Goal: Task Accomplishment & Management: Manage account settings

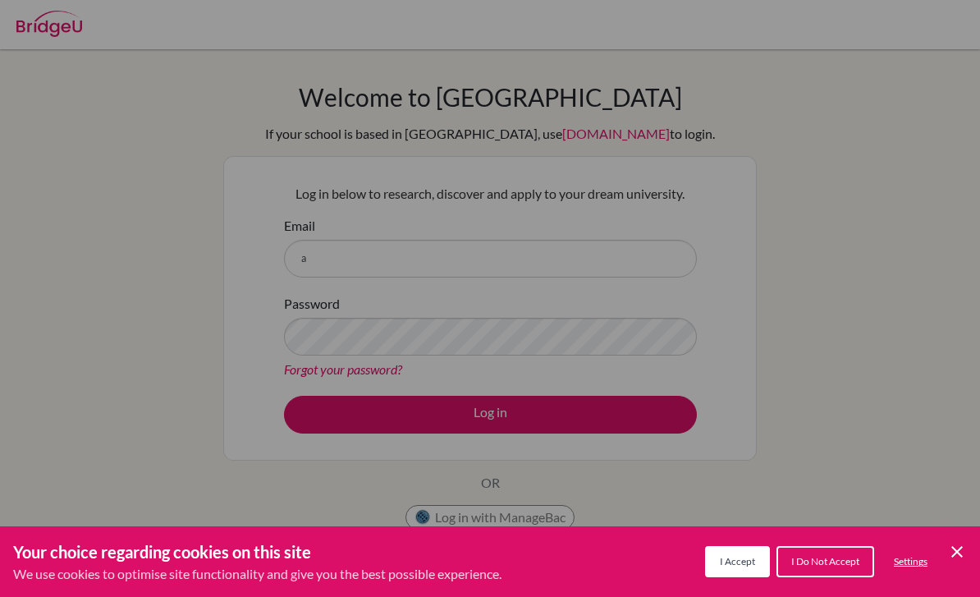
click at [744, 563] on span "I Accept" at bounding box center [737, 561] width 35 height 12
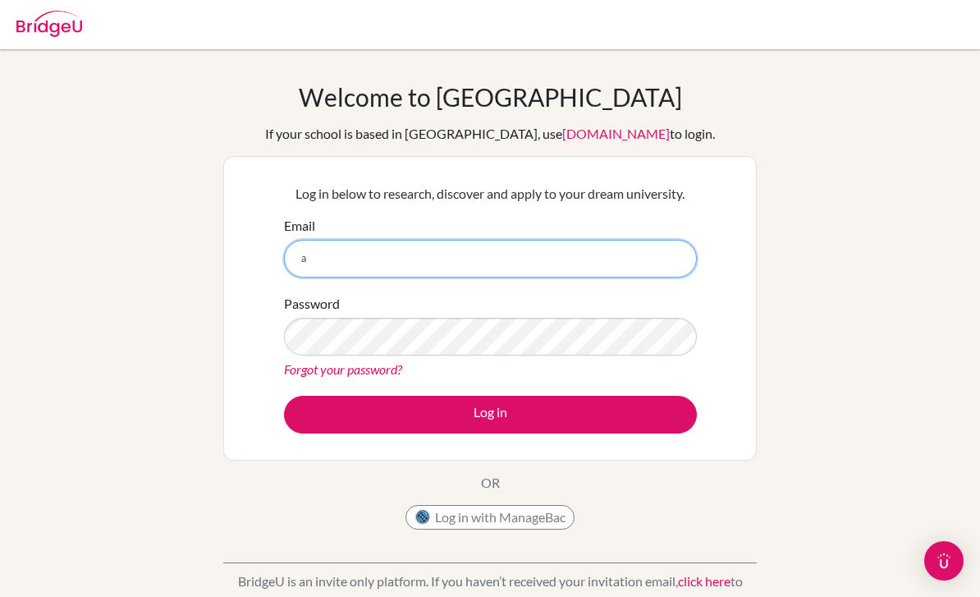
click at [576, 275] on input "a" at bounding box center [490, 259] width 413 height 38
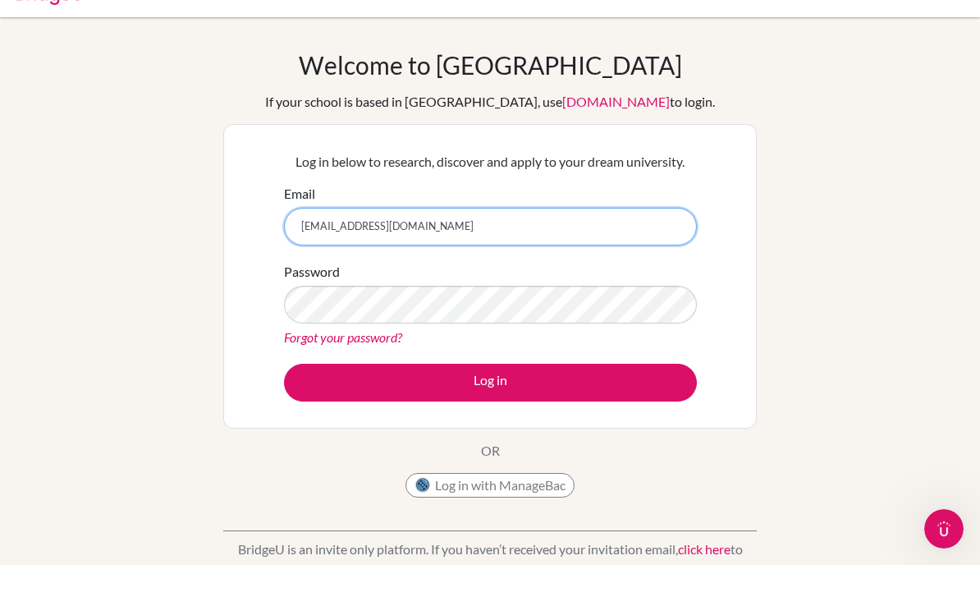
type input "[EMAIL_ADDRESS][DOMAIN_NAME]"
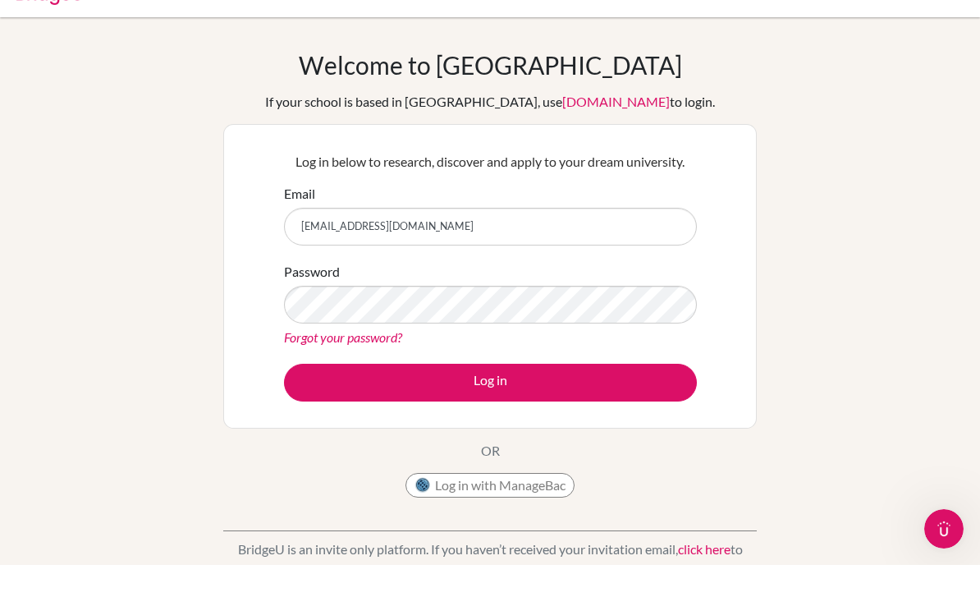
click at [363, 361] on link "Forgot your password?" at bounding box center [343, 369] width 118 height 16
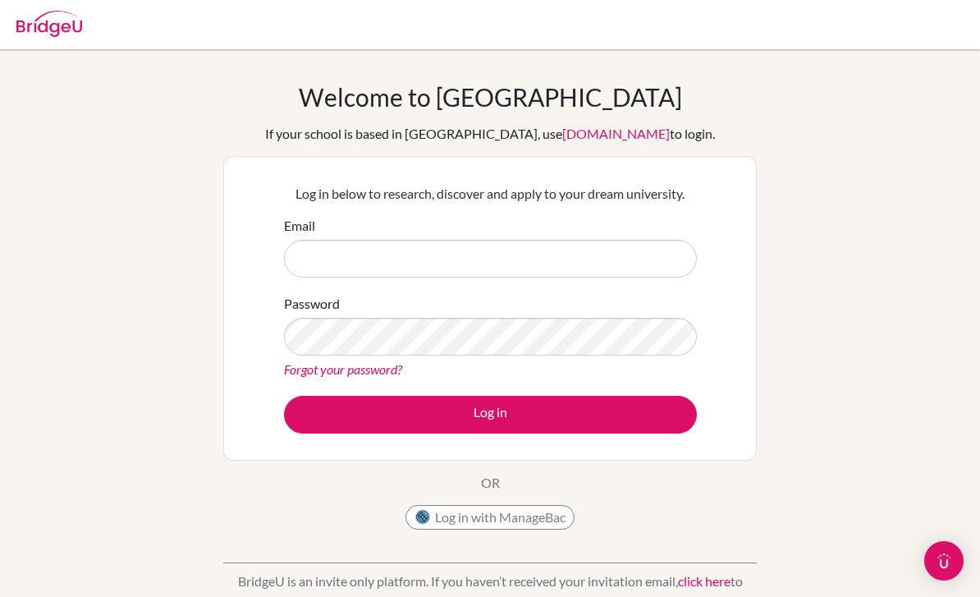
click at [53, 29] on img at bounding box center [49, 24] width 66 height 26
type input "amyixchelsr@icloud.com"
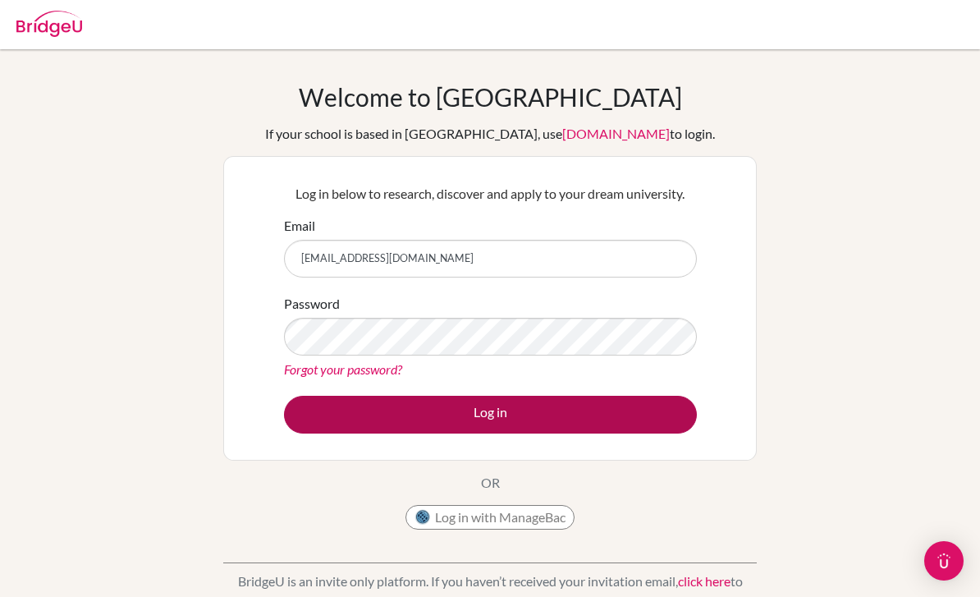
click at [623, 414] on button "Log in" at bounding box center [490, 415] width 413 height 38
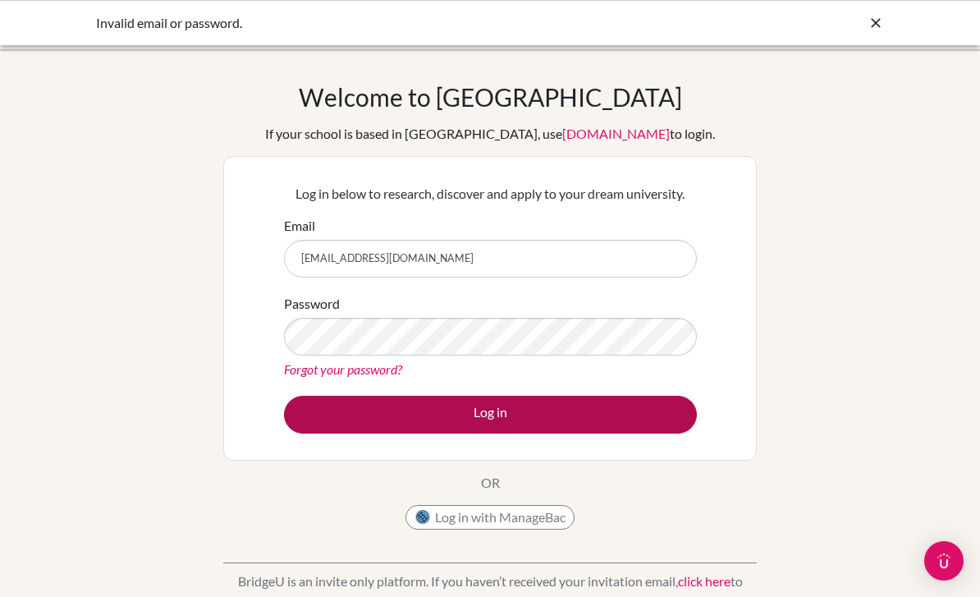
click at [638, 423] on button "Log in" at bounding box center [490, 415] width 413 height 38
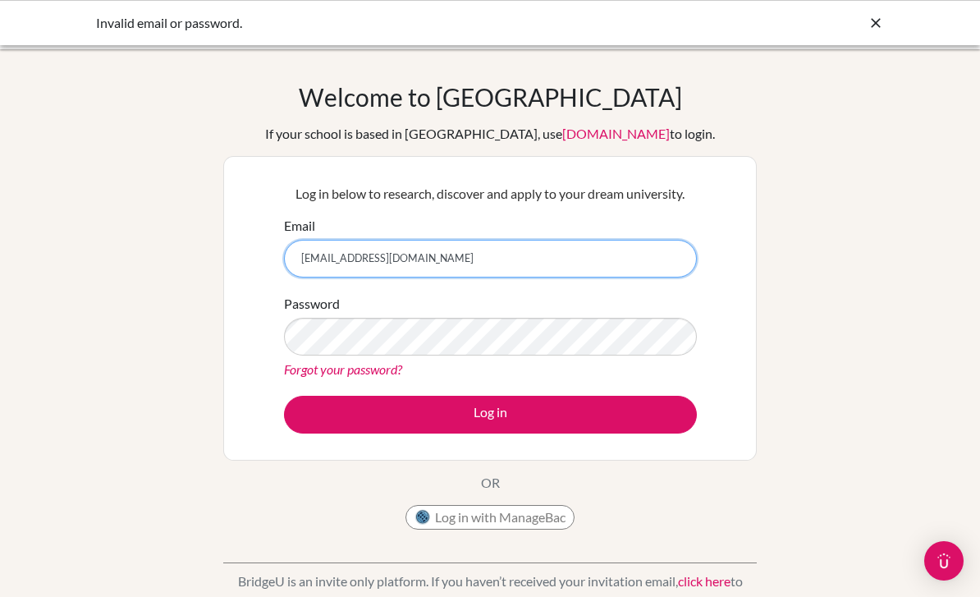
click at [547, 263] on input "[EMAIL_ADDRESS][DOMAIN_NAME]" at bounding box center [490, 259] width 413 height 38
type input "[EMAIL_ADDRESS][DOMAIN_NAME]"
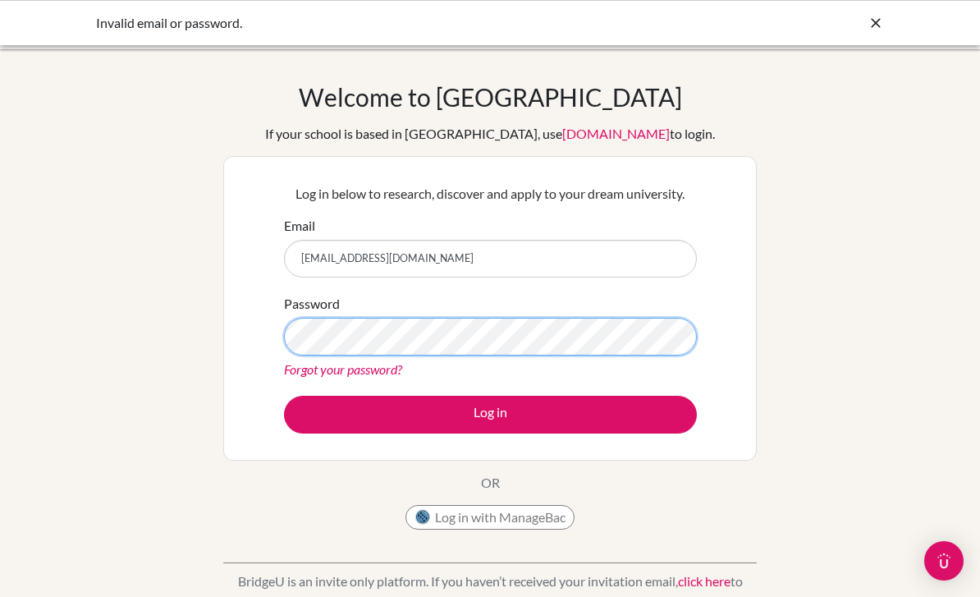
click at [490, 414] on button "Log in" at bounding box center [490, 415] width 413 height 38
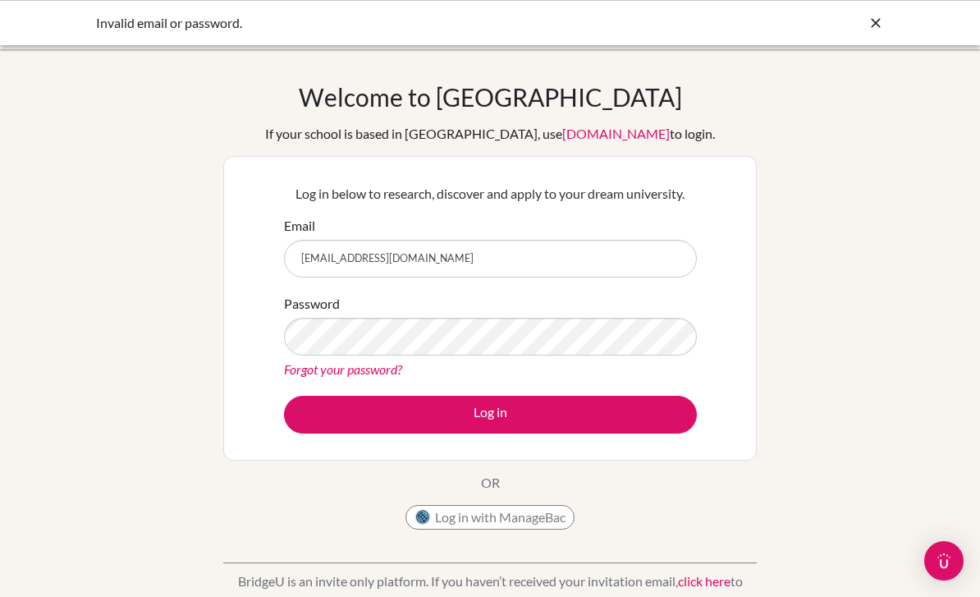
click at [864, 30] on div "Invalid email or password." at bounding box center [490, 23] width 788 height 20
click at [869, 19] on icon at bounding box center [876, 23] width 16 height 16
click at [869, 22] on icon at bounding box center [876, 23] width 16 height 16
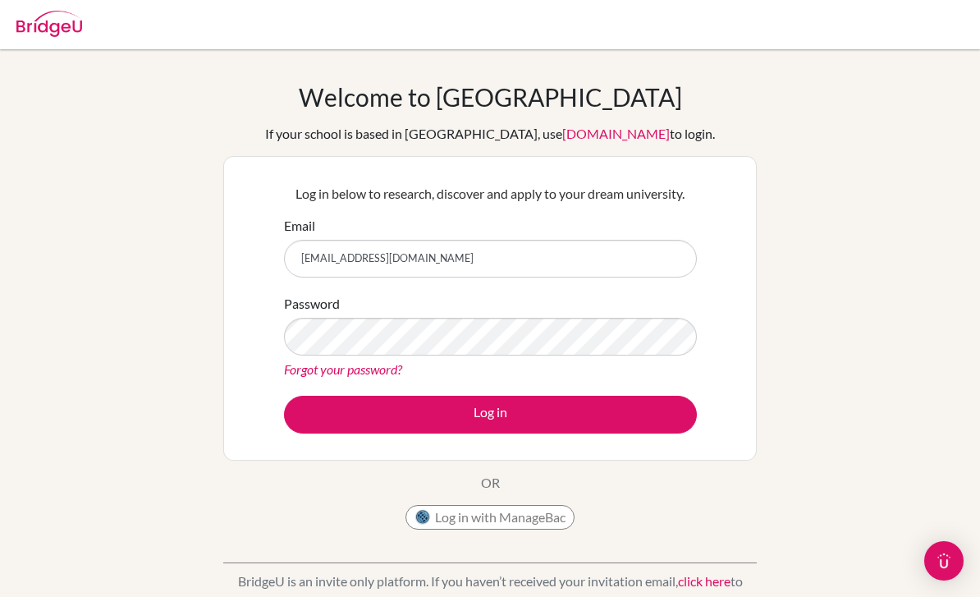
click at [65, 22] on img at bounding box center [49, 24] width 66 height 26
click at [334, 262] on input "Email" at bounding box center [490, 259] width 413 height 38
type input "A"
type input "[EMAIL_ADDRESS][DOMAIN_NAME]"
click at [350, 369] on link "Forgot your password?" at bounding box center [343, 369] width 118 height 16
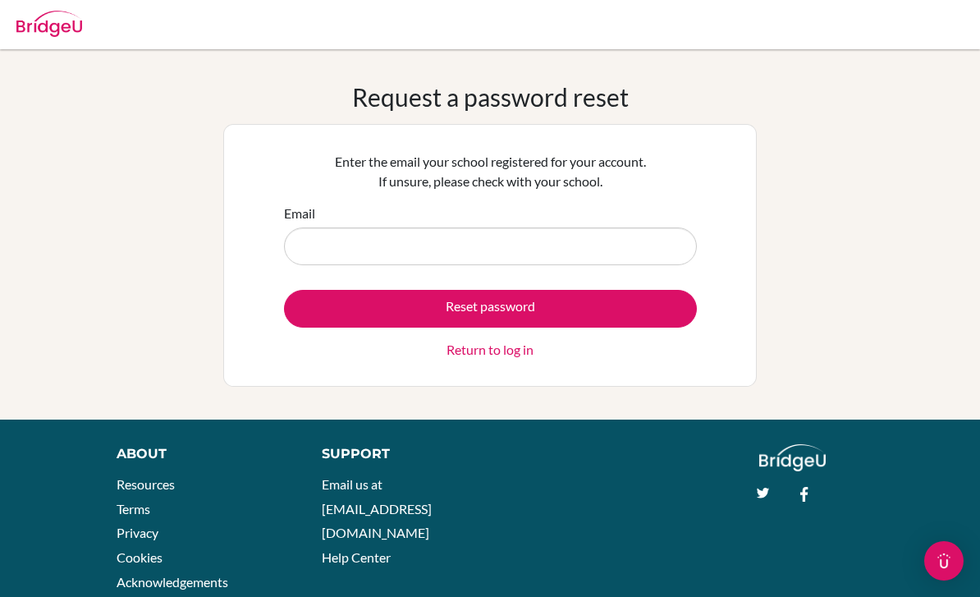
click at [520, 357] on link "Return to log in" at bounding box center [489, 350] width 87 height 20
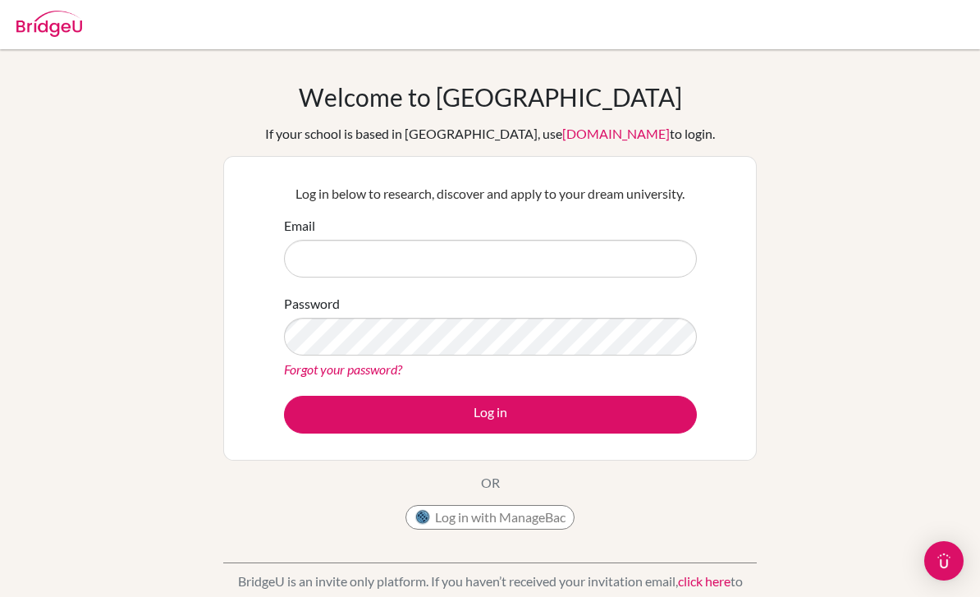
click at [806, 466] on div "Welcome to [GEOGRAPHIC_DATA] If your school is based in [GEOGRAPHIC_DATA], use …" at bounding box center [490, 350] width 980 height 537
click at [50, 26] on img at bounding box center [49, 24] width 66 height 26
click at [81, 21] on img at bounding box center [49, 24] width 66 height 26
click at [80, 7] on div at bounding box center [49, 21] width 66 height 49
type input "a"
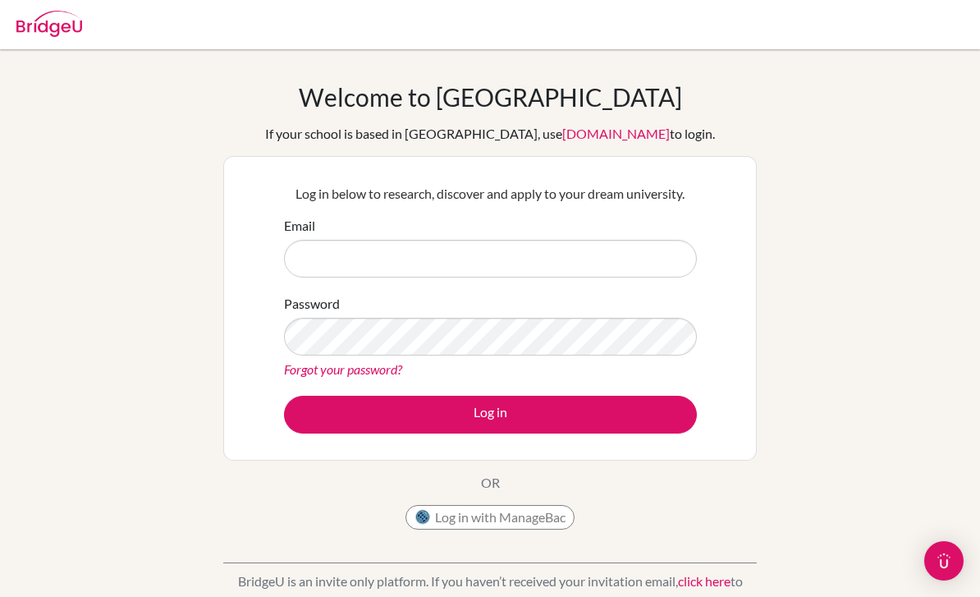
click at [79, 24] on img at bounding box center [49, 24] width 66 height 26
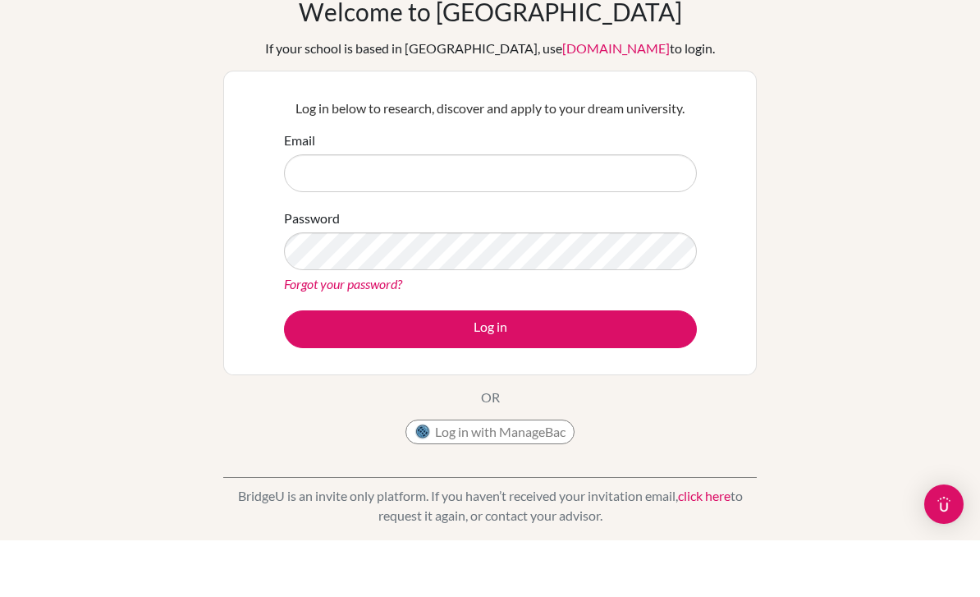
scroll to position [39, 0]
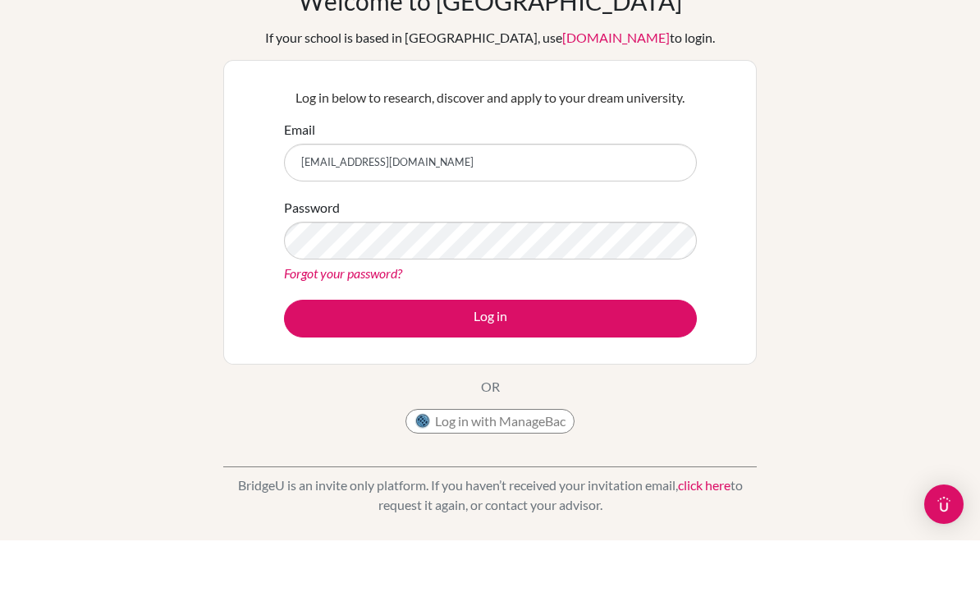
type input "[EMAIL_ADDRESS][DOMAIN_NAME]"
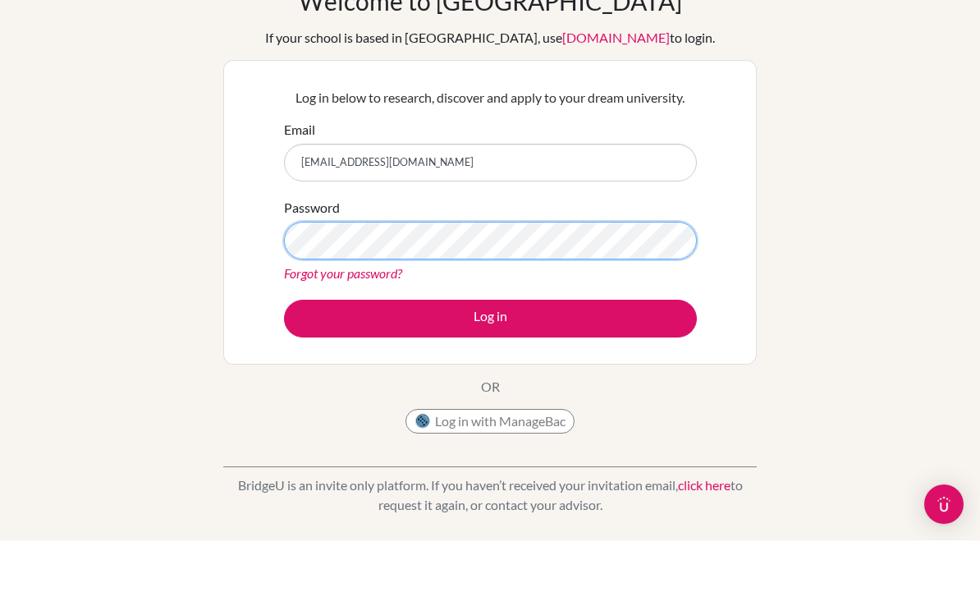
click at [490, 356] on button "Log in" at bounding box center [490, 375] width 413 height 38
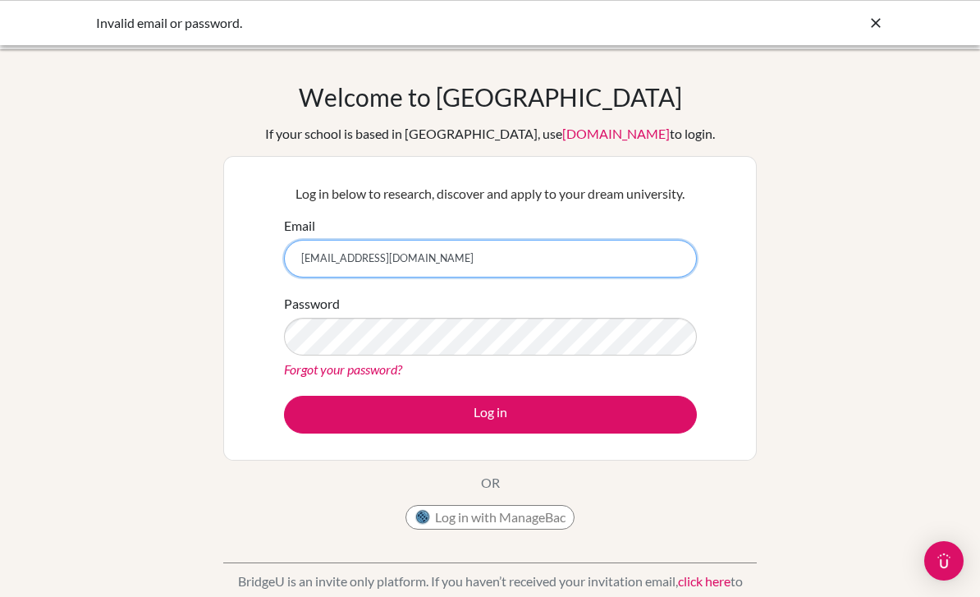
click at [646, 276] on input "[EMAIL_ADDRESS][DOMAIN_NAME]" at bounding box center [490, 259] width 413 height 38
click at [638, 254] on input "[EMAIL_ADDRESS][DOMAIN_NAME]" at bounding box center [490, 259] width 413 height 38
click at [647, 247] on input "[EMAIL_ADDRESS][DOMAIN_NAME]" at bounding box center [490, 259] width 413 height 38
click at [352, 245] on input "[EMAIL_ADDRESS][DOMAIN_NAME]" at bounding box center [490, 259] width 413 height 38
click at [356, 250] on input "[EMAIL_ADDRESS][DOMAIN_NAME]" at bounding box center [490, 259] width 413 height 38
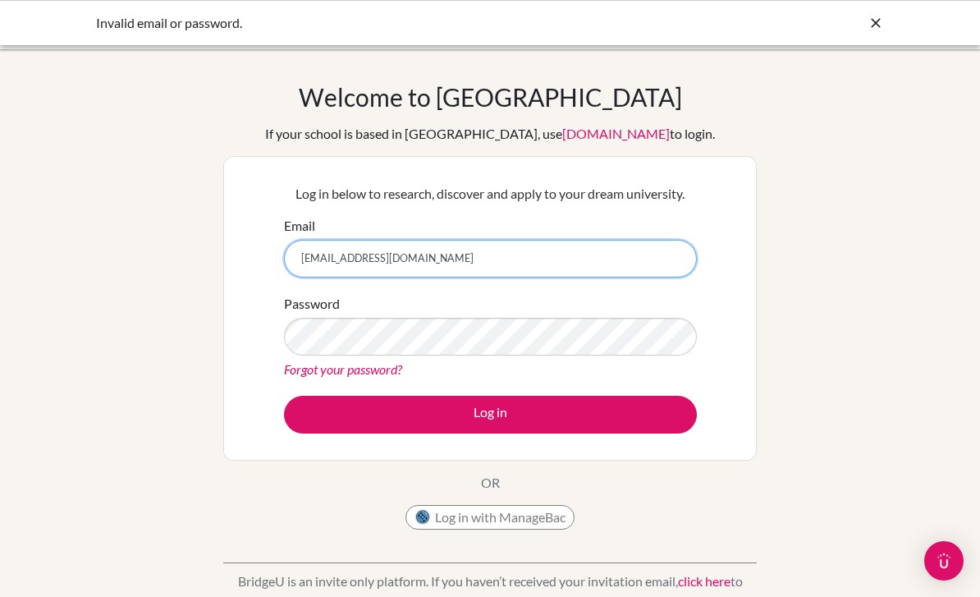
click at [360, 257] on input "[EMAIL_ADDRESS][DOMAIN_NAME]" at bounding box center [490, 259] width 413 height 38
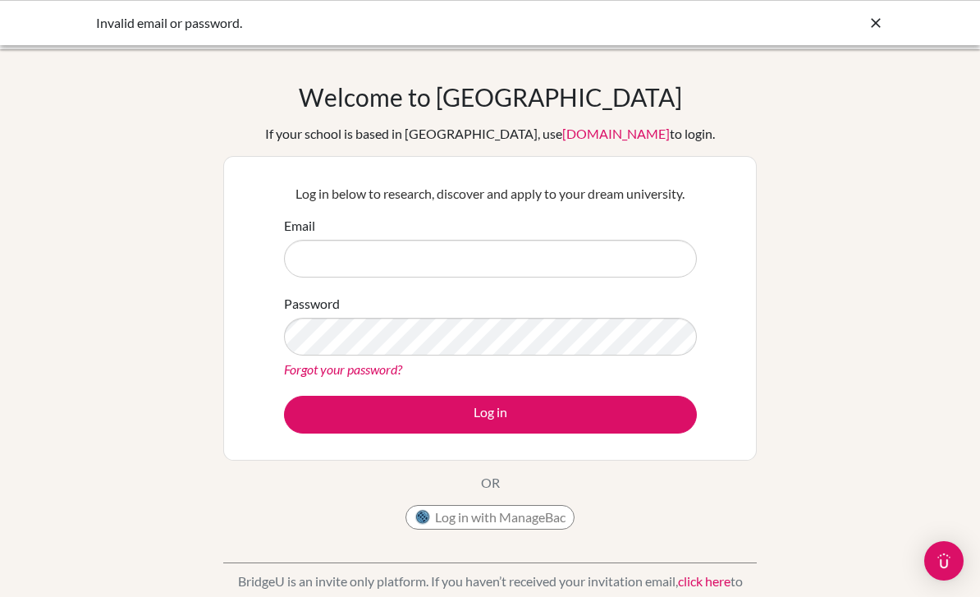
click at [930, 22] on div "Invalid email or password." at bounding box center [490, 22] width 980 height 45
click at [659, 300] on div "Password Forgot your password?" at bounding box center [490, 336] width 413 height 85
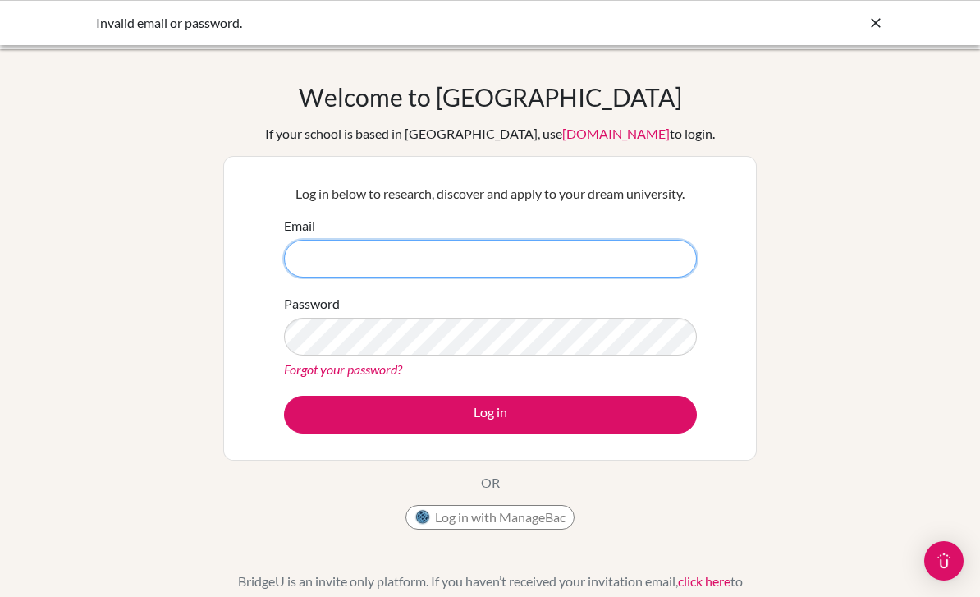
click at [662, 262] on input "Email" at bounding box center [490, 259] width 413 height 38
click at [346, 256] on input "amyixchelse@icloud.com" at bounding box center [490, 259] width 413 height 38
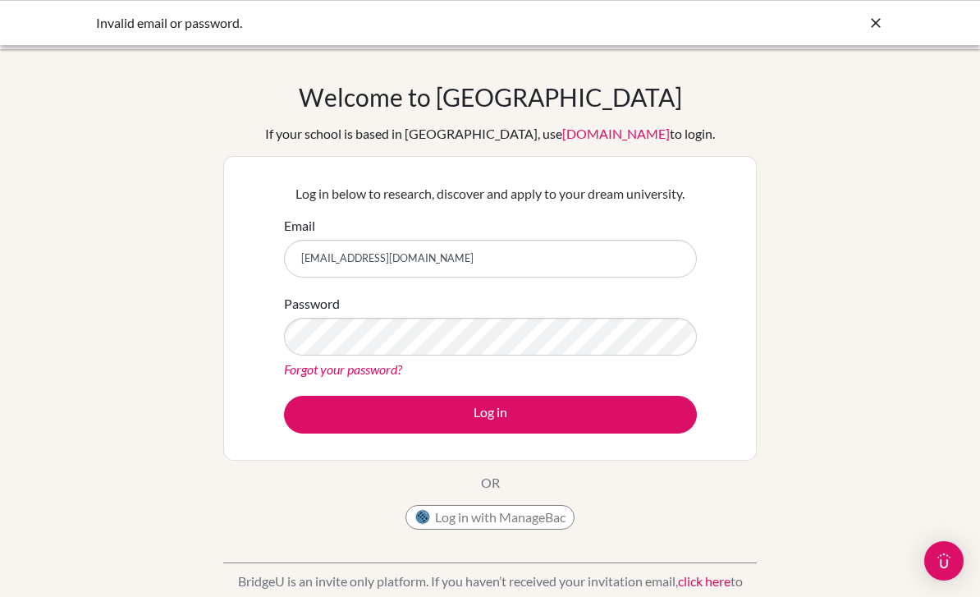
click at [616, 305] on div "Password Forgot your password?" at bounding box center [490, 336] width 413 height 85
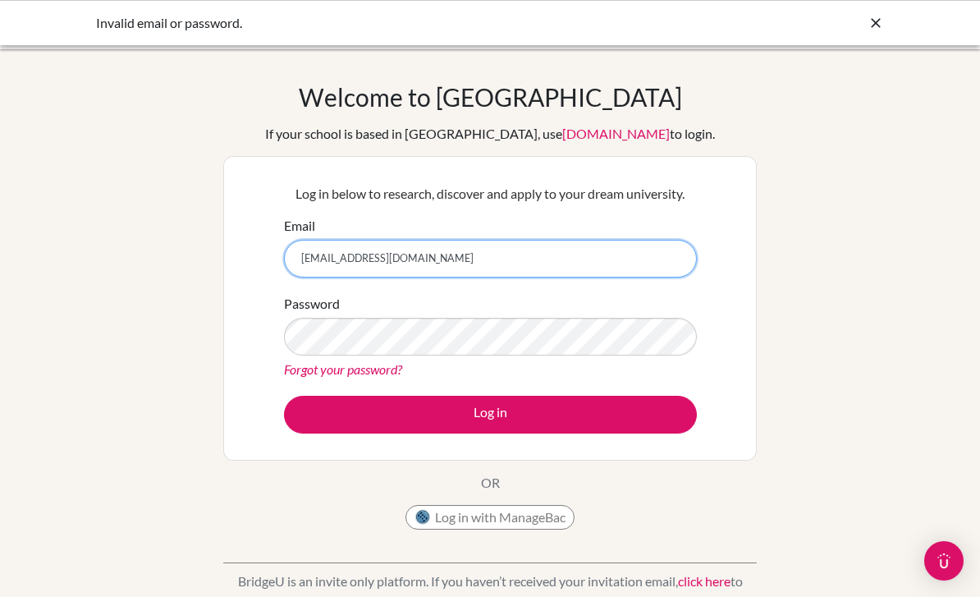
click at [421, 275] on input "amyixchelsr@icloud.com" at bounding box center [490, 259] width 413 height 38
type input "a"
type input "[EMAIL_ADDRESS][DOMAIN_NAME]"
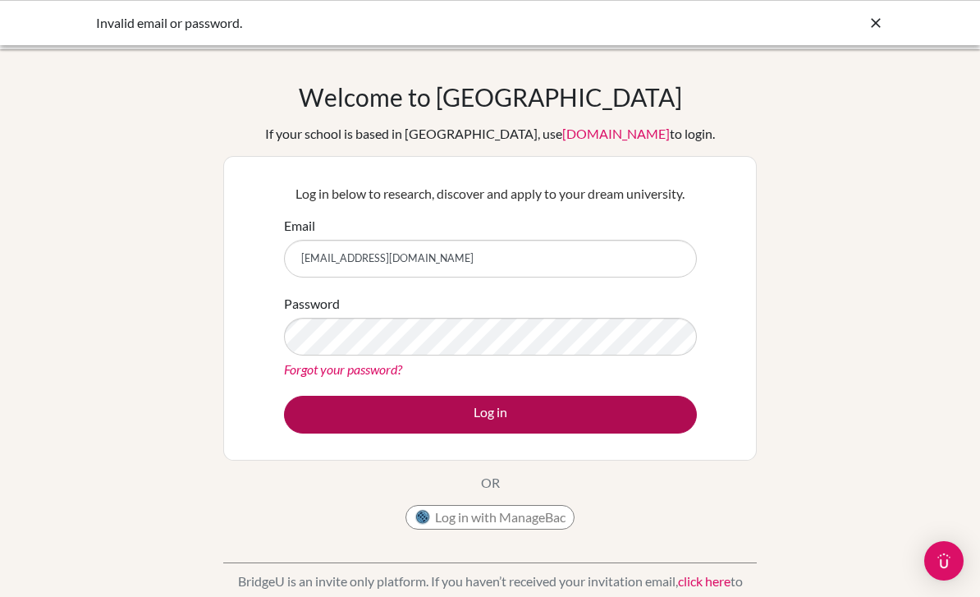
click at [593, 414] on button "Log in" at bounding box center [490, 415] width 413 height 38
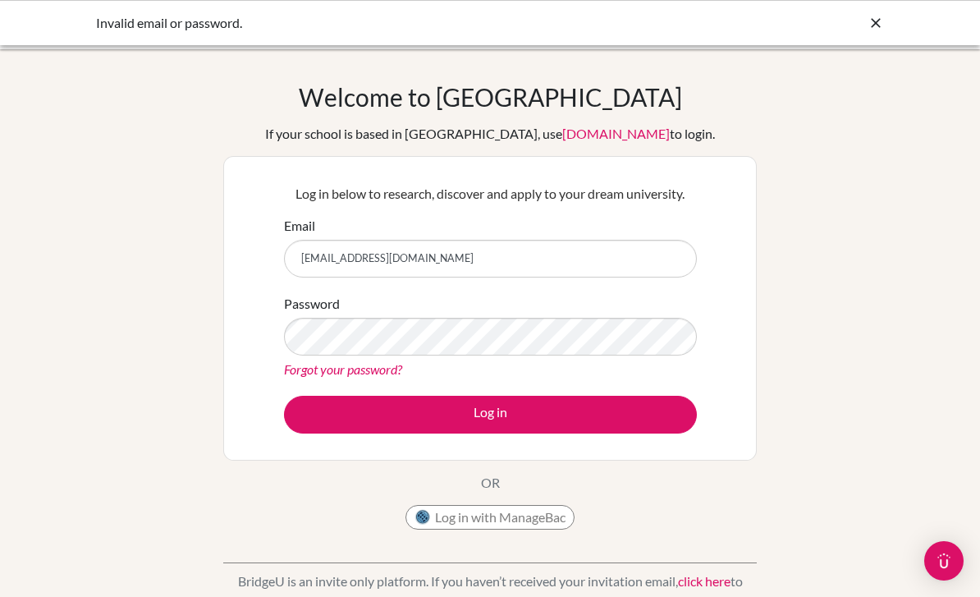
click at [327, 374] on link "Forgot your password?" at bounding box center [343, 369] width 118 height 16
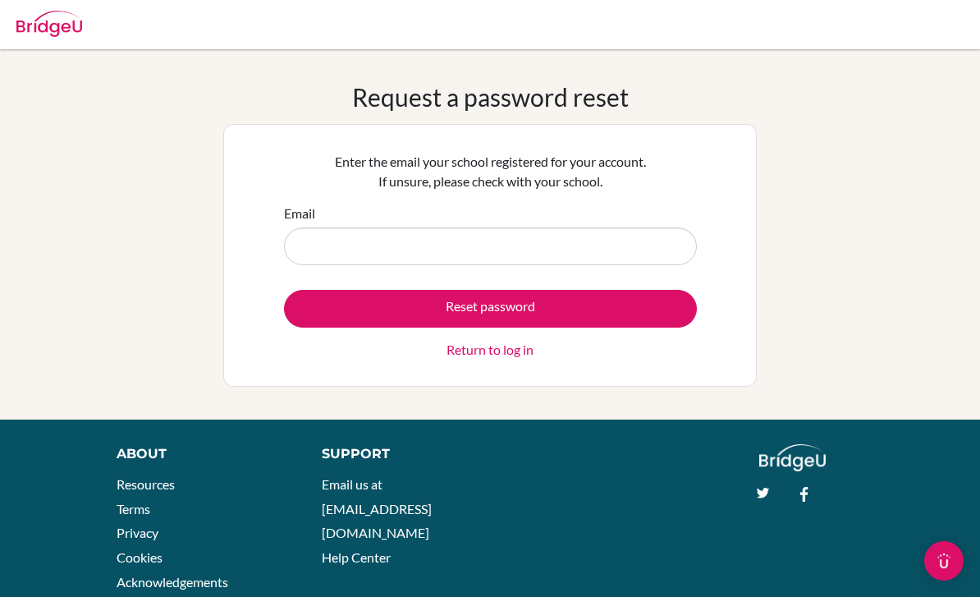
click at [465, 350] on link "Return to log in" at bounding box center [489, 350] width 87 height 20
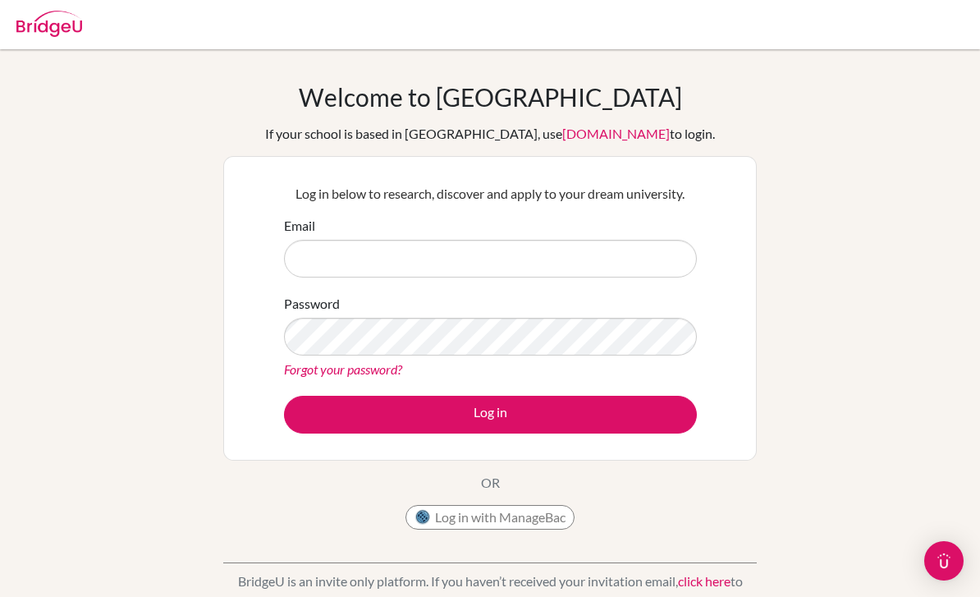
click at [420, 269] on input "Email" at bounding box center [490, 259] width 413 height 38
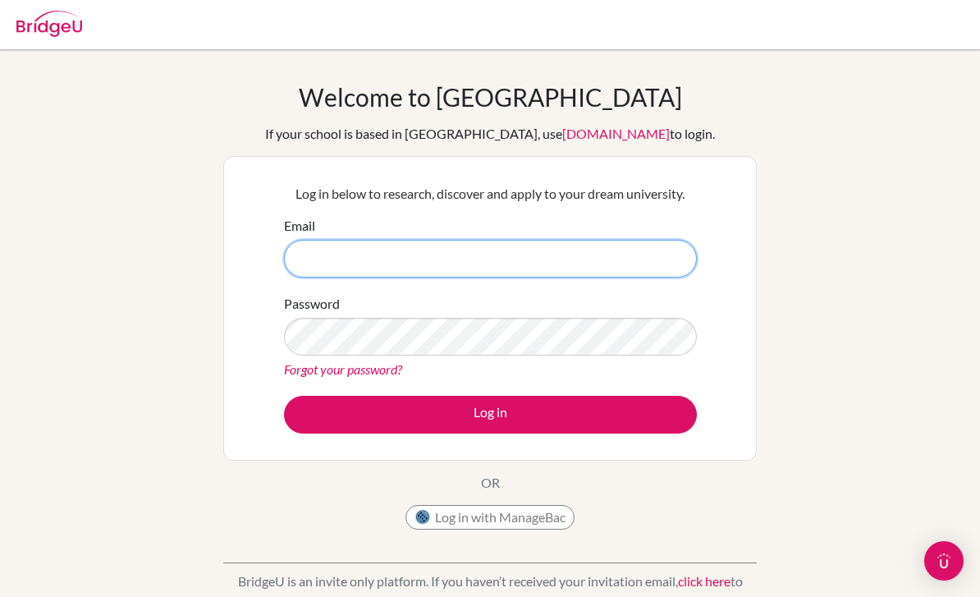
type input "[EMAIL_ADDRESS][DOMAIN_NAME]"
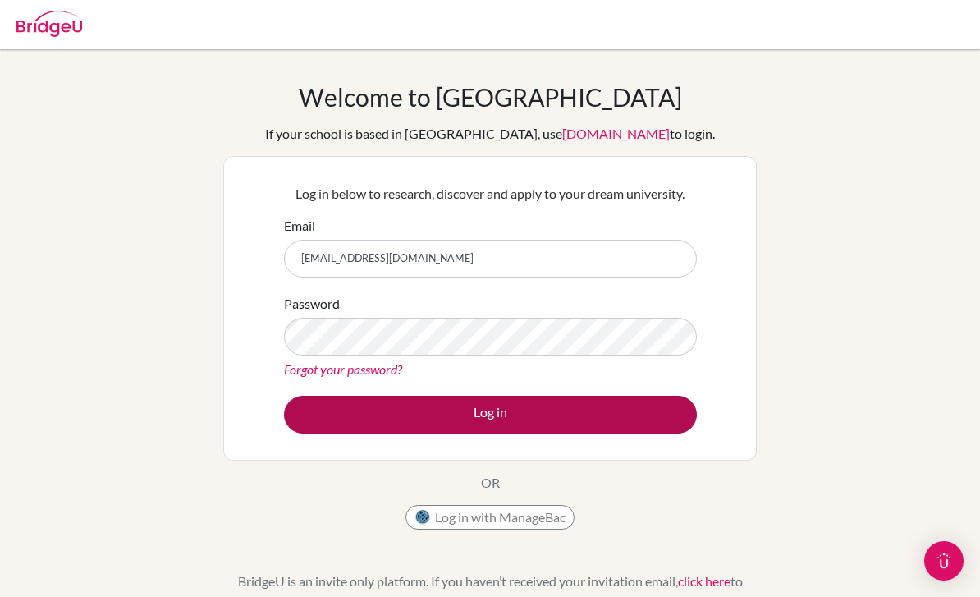
click at [431, 412] on button "Log in" at bounding box center [490, 415] width 413 height 38
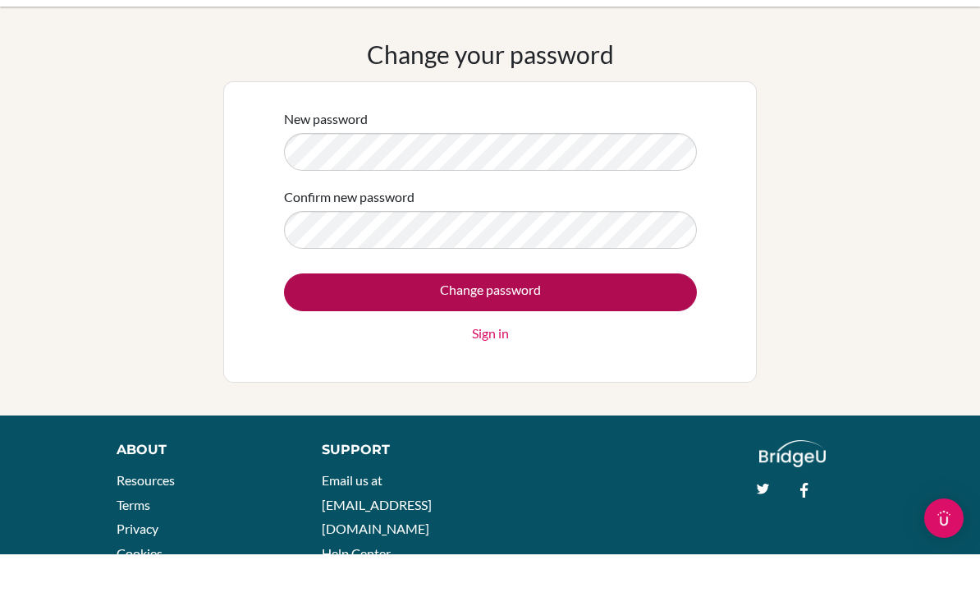
click at [623, 316] on input "Change password" at bounding box center [490, 335] width 413 height 38
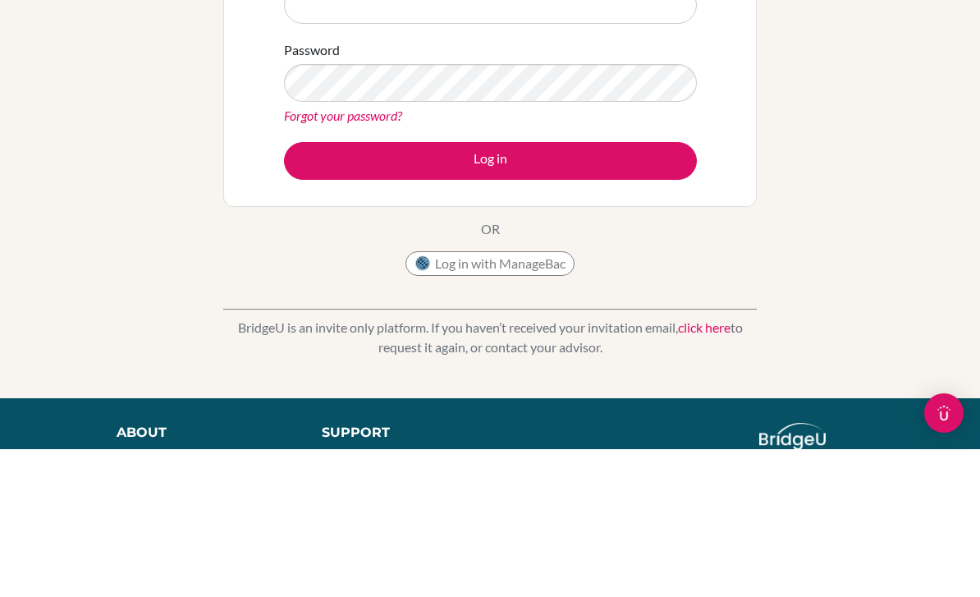
scroll to position [148, 0]
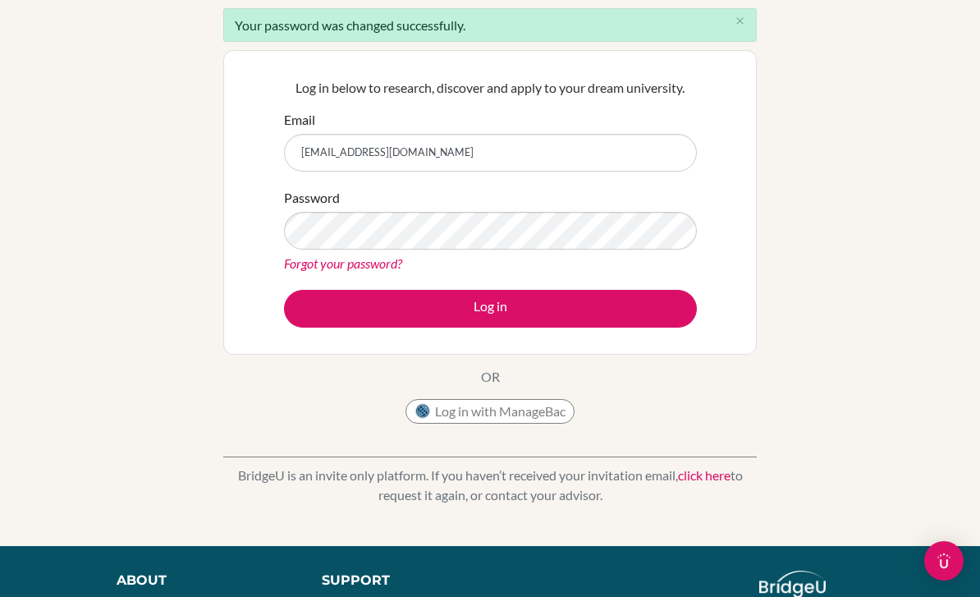
type input "[EMAIL_ADDRESS][DOMAIN_NAME]"
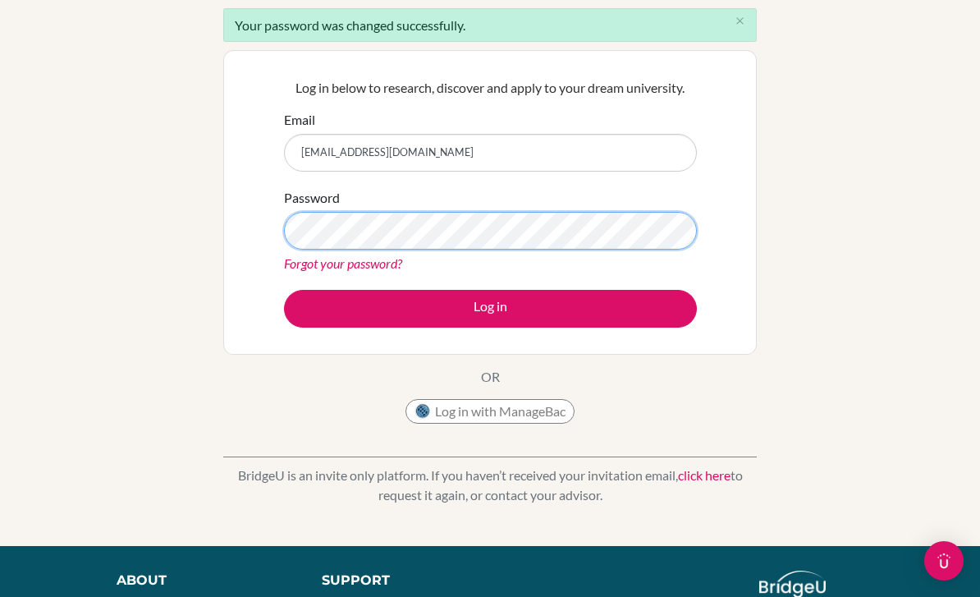
click at [490, 308] on button "Log in" at bounding box center [490, 309] width 413 height 38
